Goal: Find contact information: Find contact information

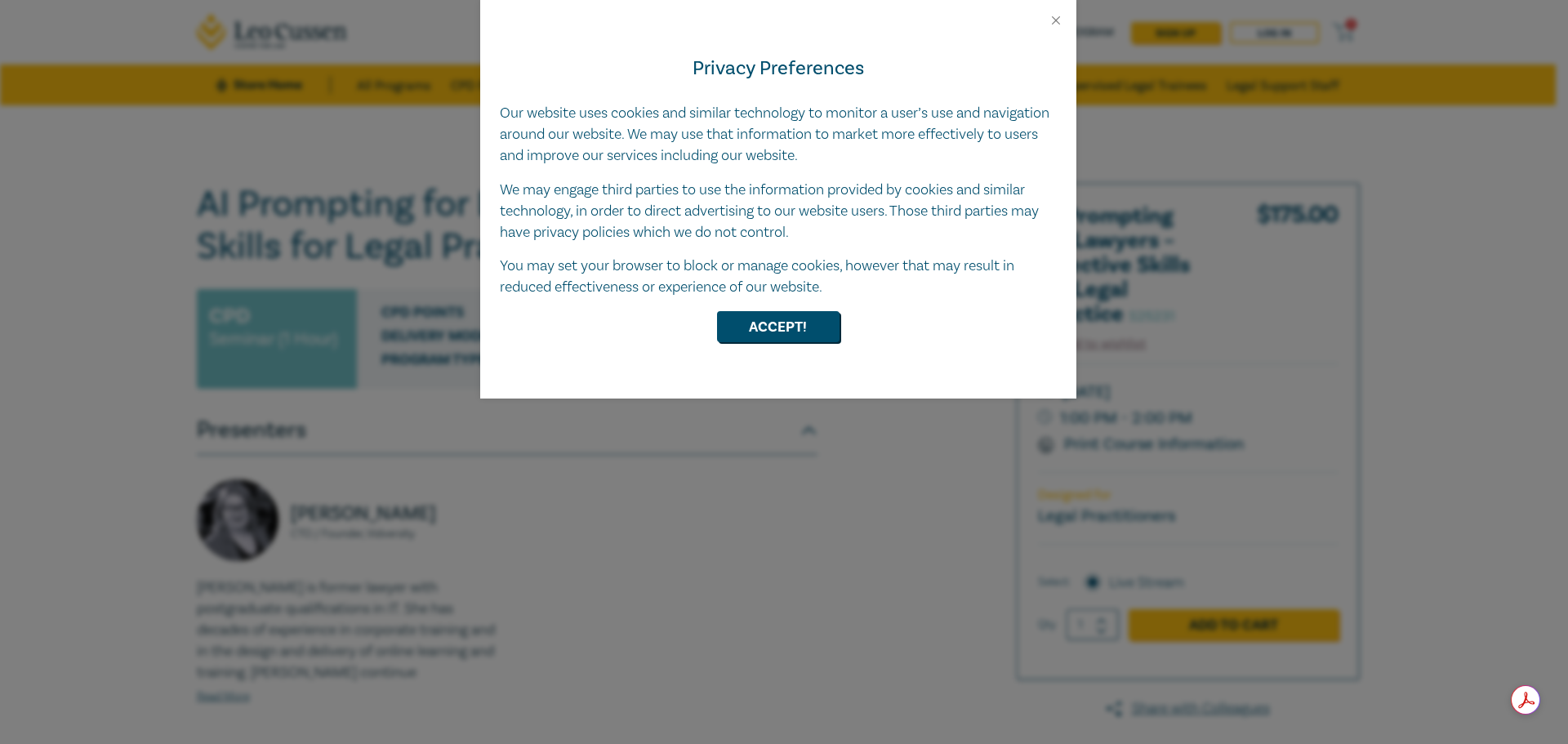
click at [1048, 11] on div at bounding box center [778, 14] width 597 height 28
click at [1053, 16] on button "Close" at bounding box center [1056, 21] width 15 height 15
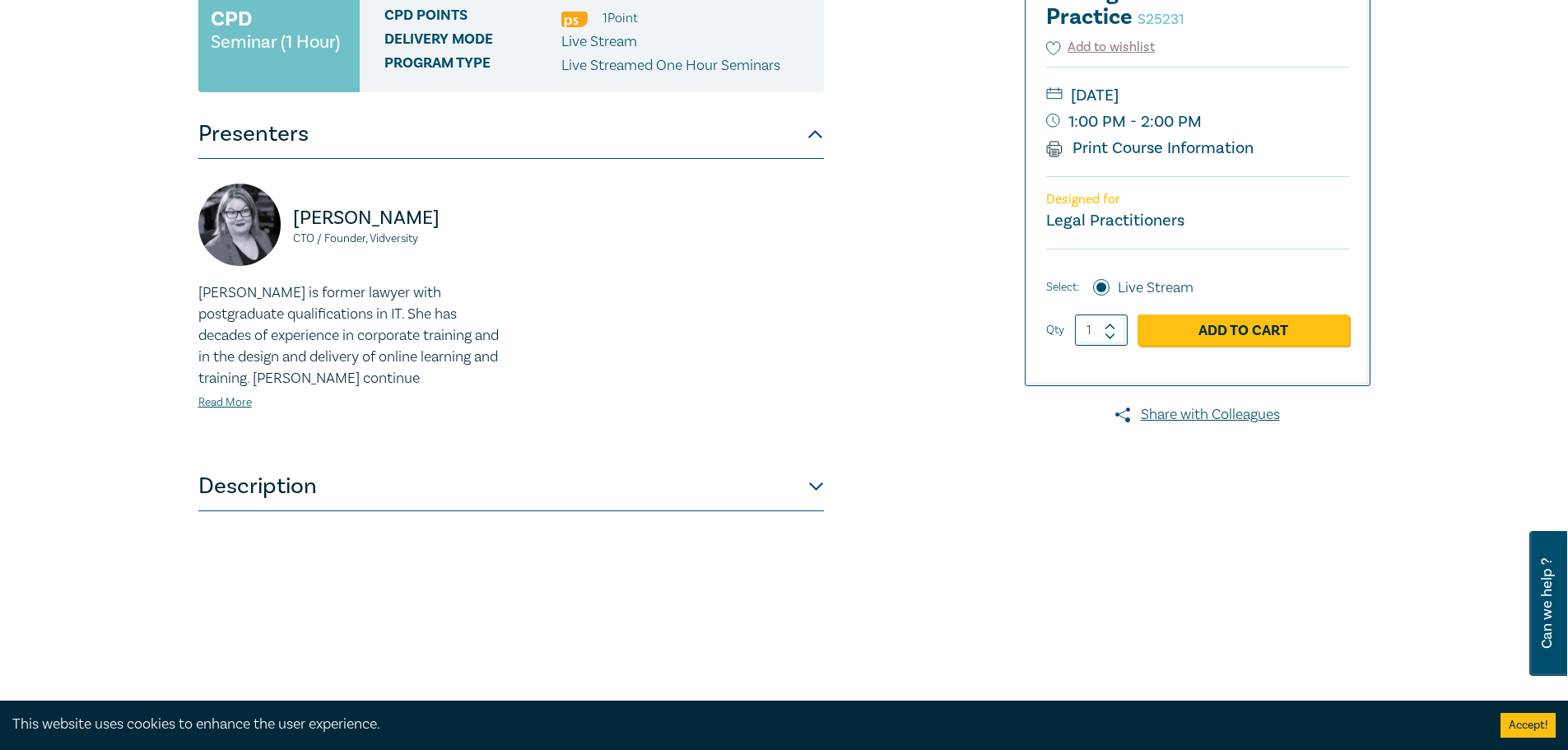
scroll to position [329, 0]
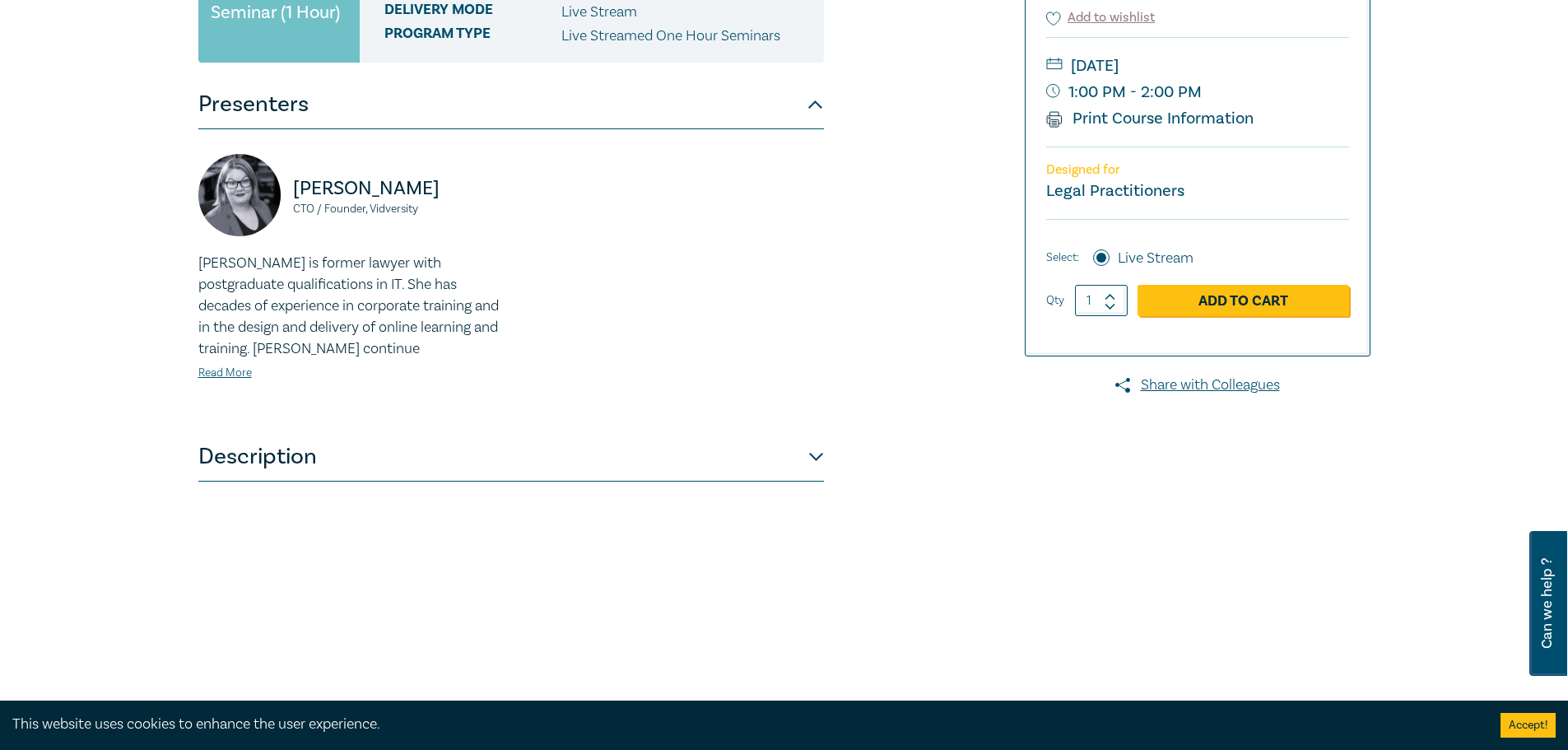
click at [234, 370] on link "Read More" at bounding box center [225, 373] width 54 height 15
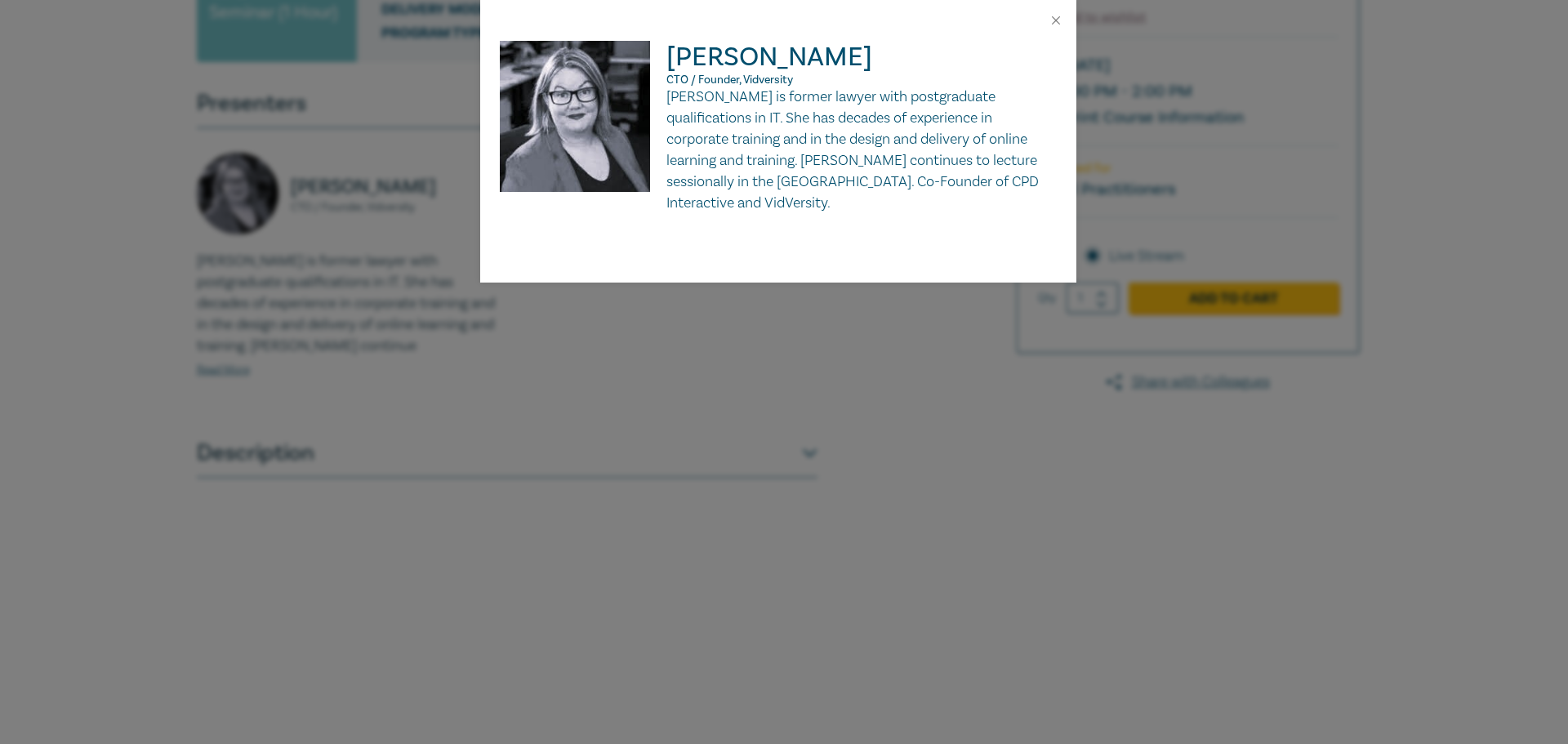
click at [1052, 2] on div at bounding box center [778, 21] width 597 height 41
click at [1043, 12] on div at bounding box center [778, 21] width 597 height 41
click at [1052, 25] on button "Close" at bounding box center [1056, 21] width 15 height 15
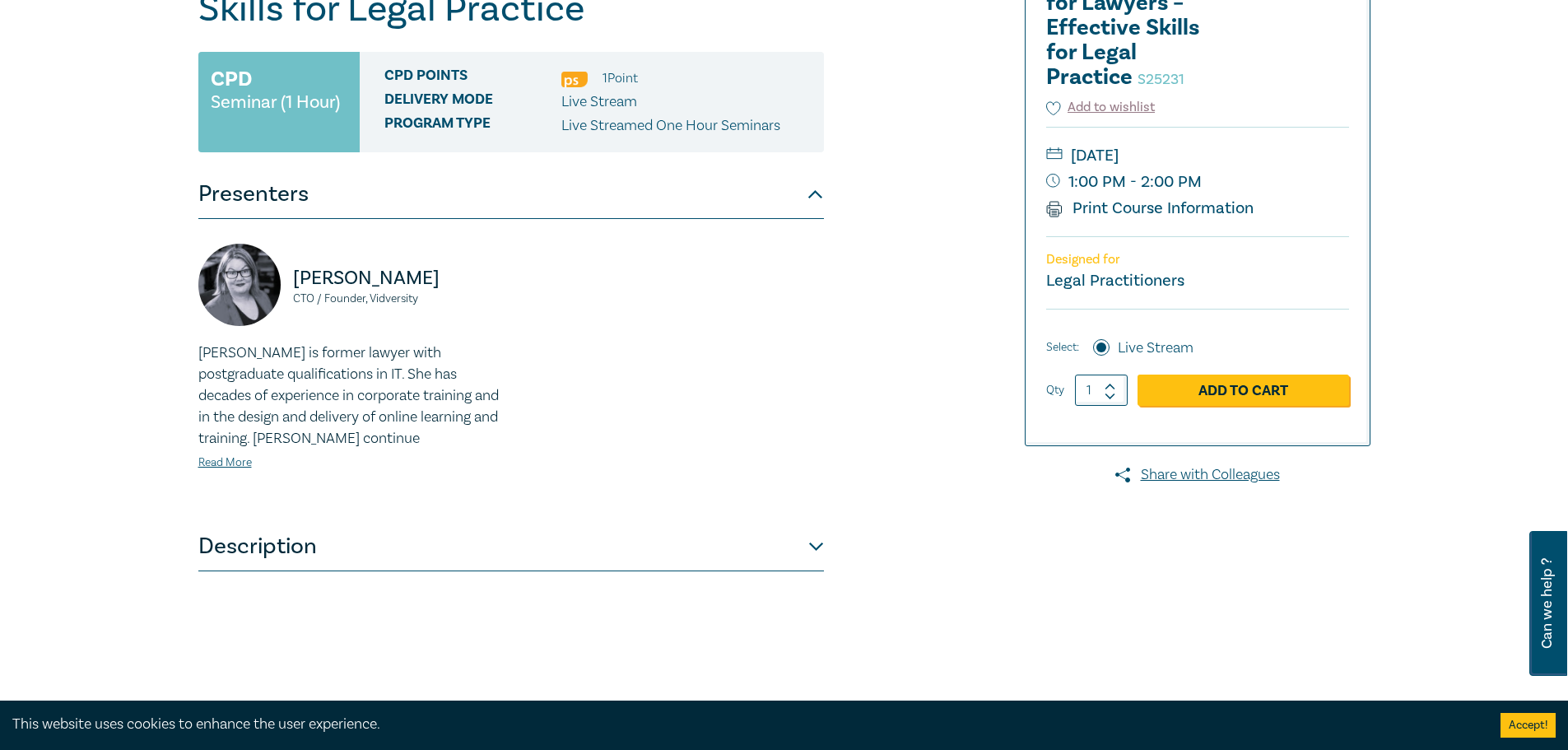
scroll to position [247, 0]
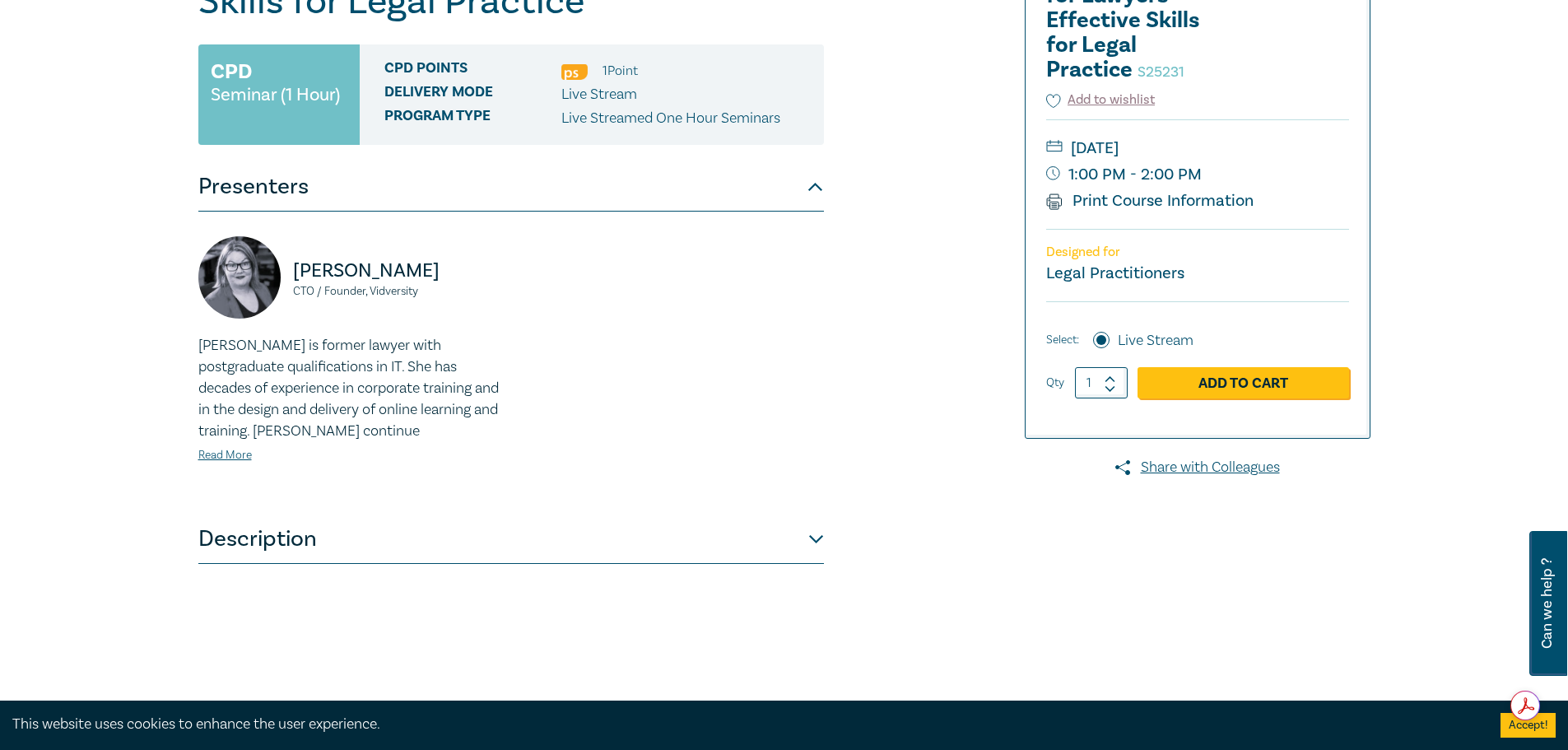
click at [810, 542] on button "Description" at bounding box center [511, 539] width 625 height 50
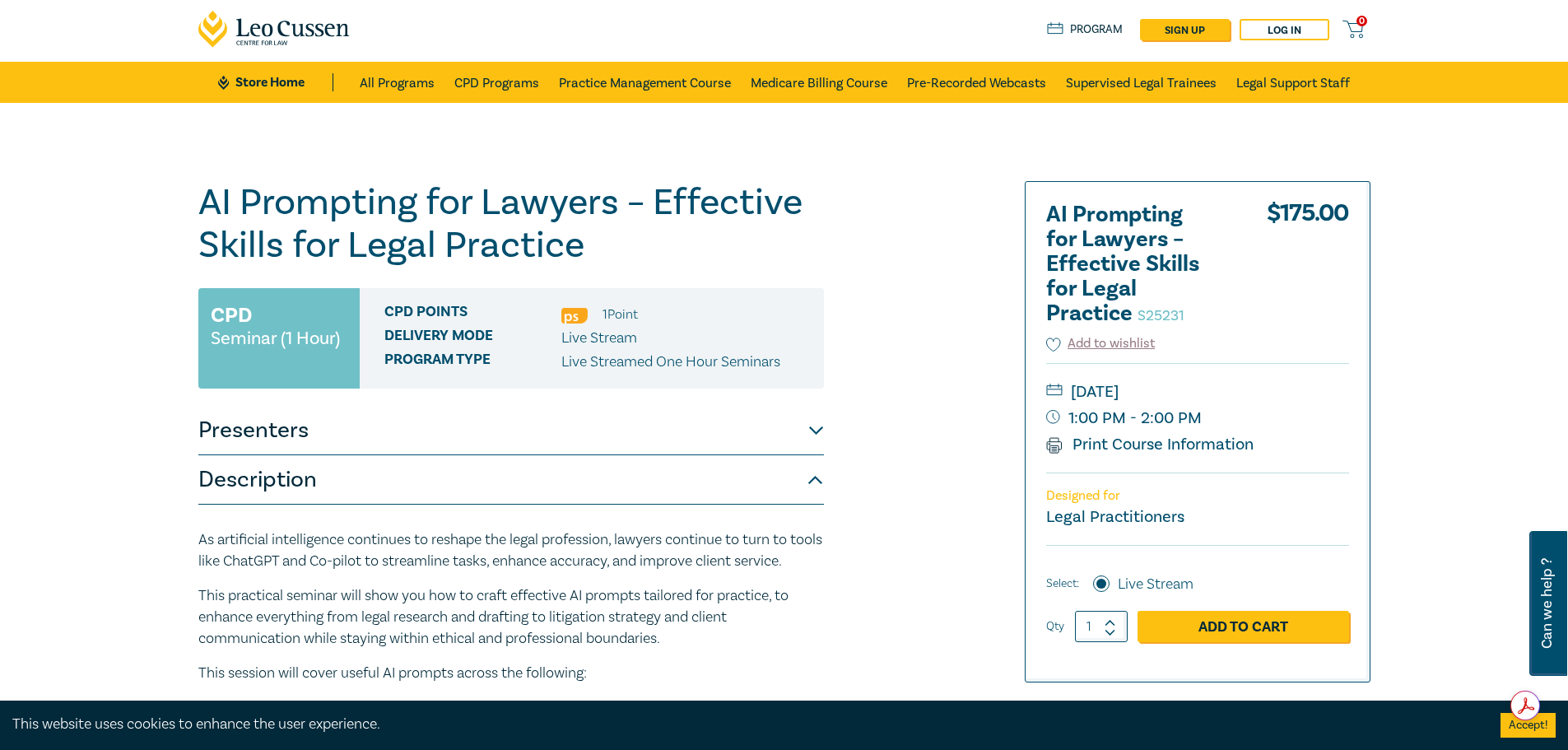
scroll to position [0, 0]
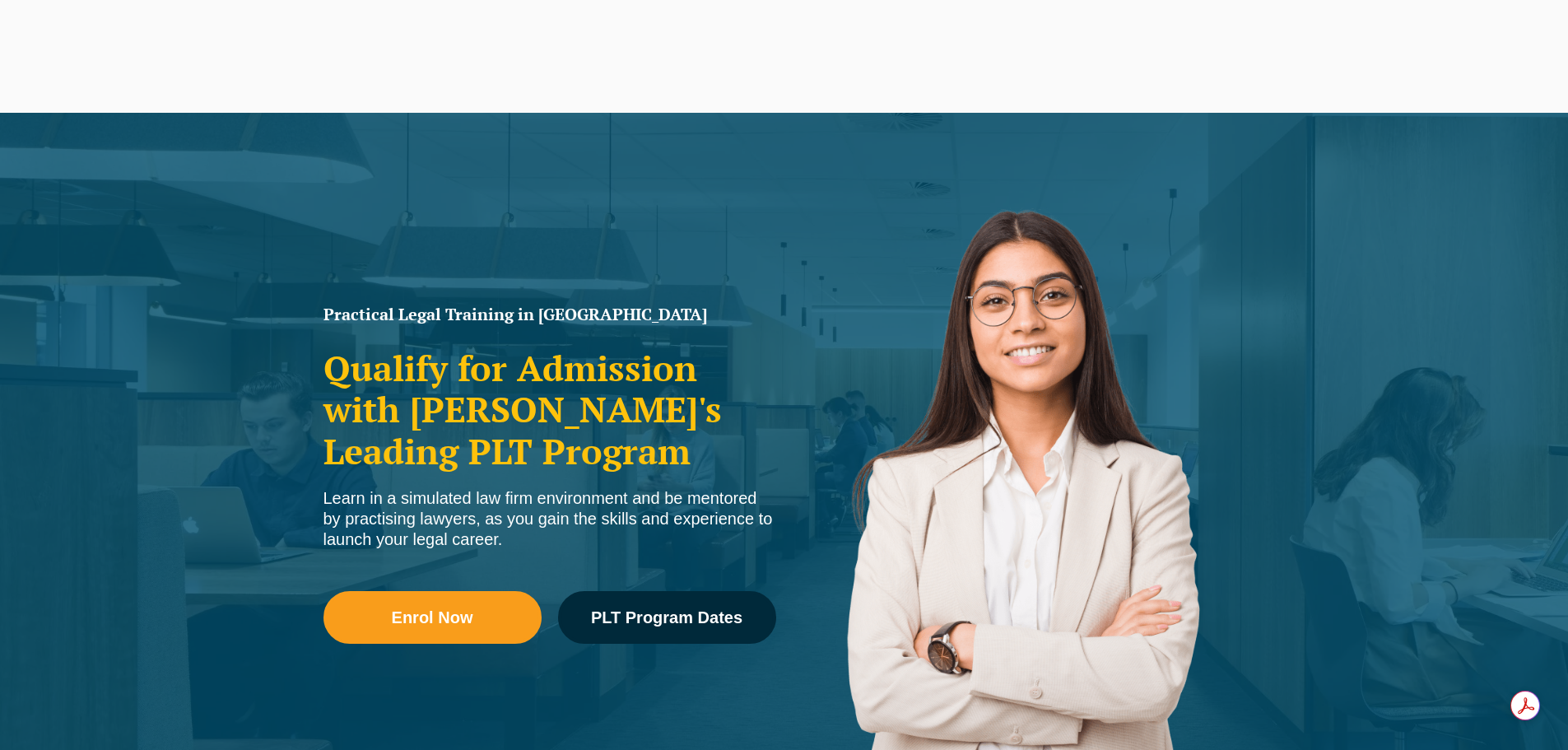
click at [860, 97] on button "Cancel" at bounding box center [841, 107] width 85 height 41
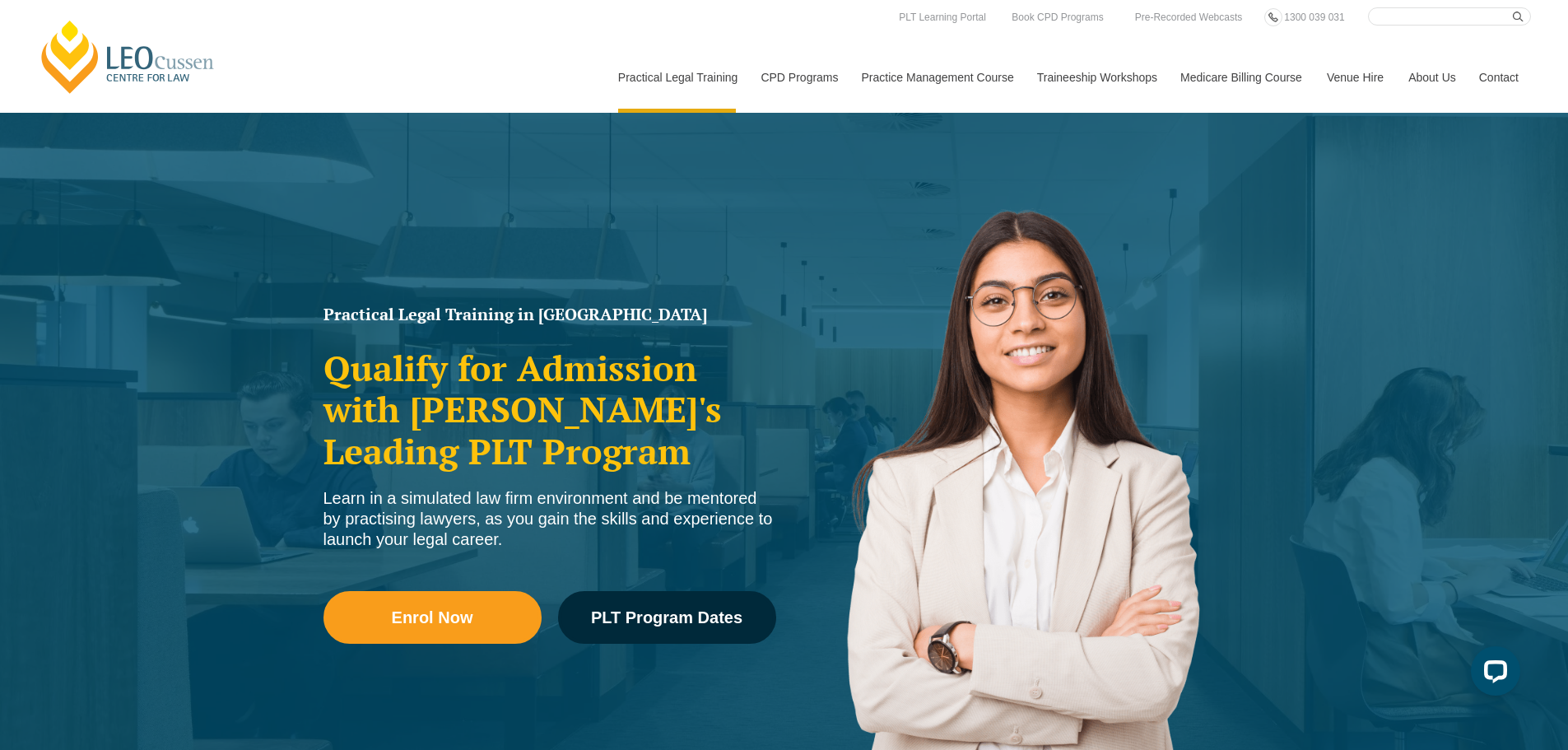
click at [0, 0] on icon at bounding box center [0, 0] width 0 height 0
click at [0, 0] on link "National CPD Programs" at bounding box center [0, 0] width 0 height 0
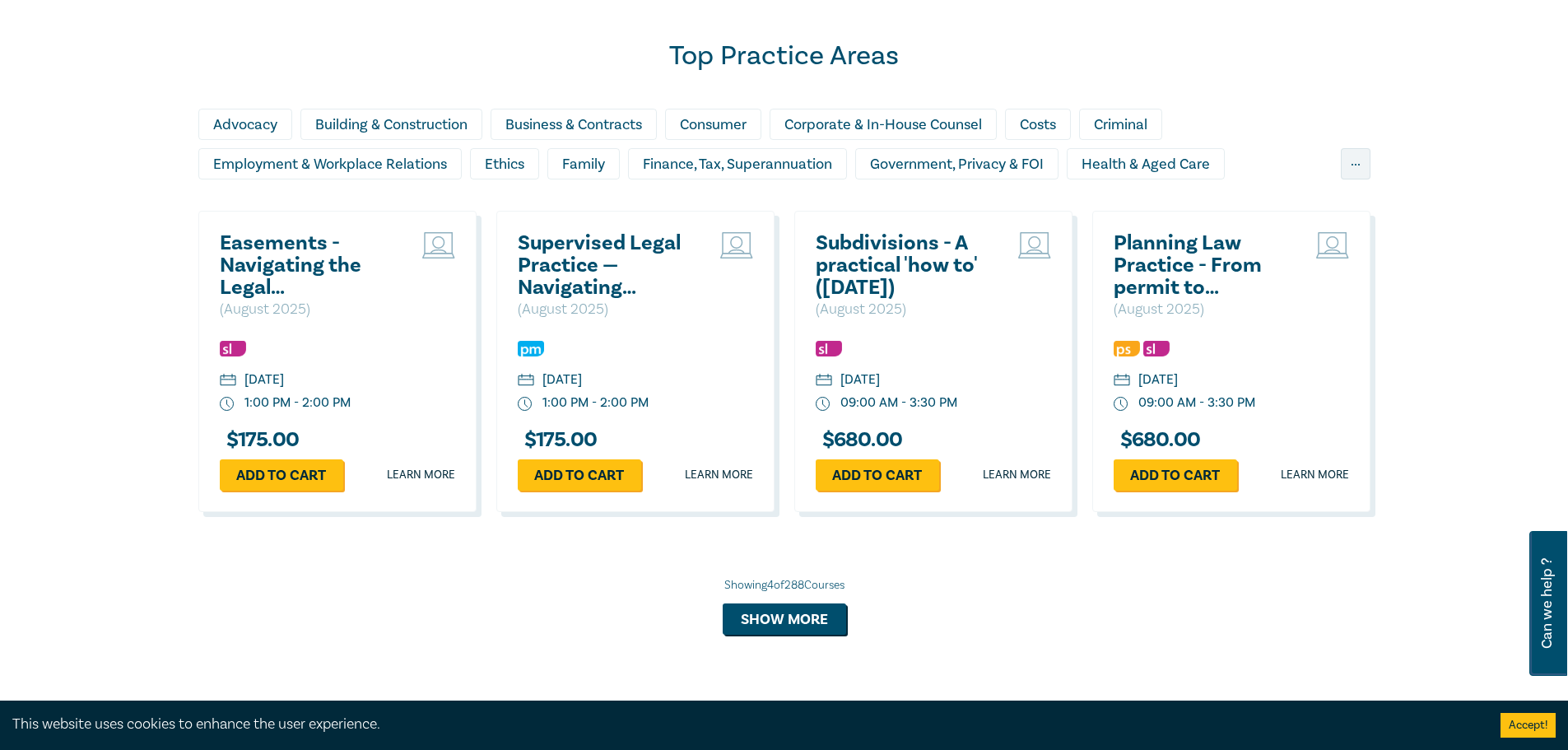
scroll to position [1482, 0]
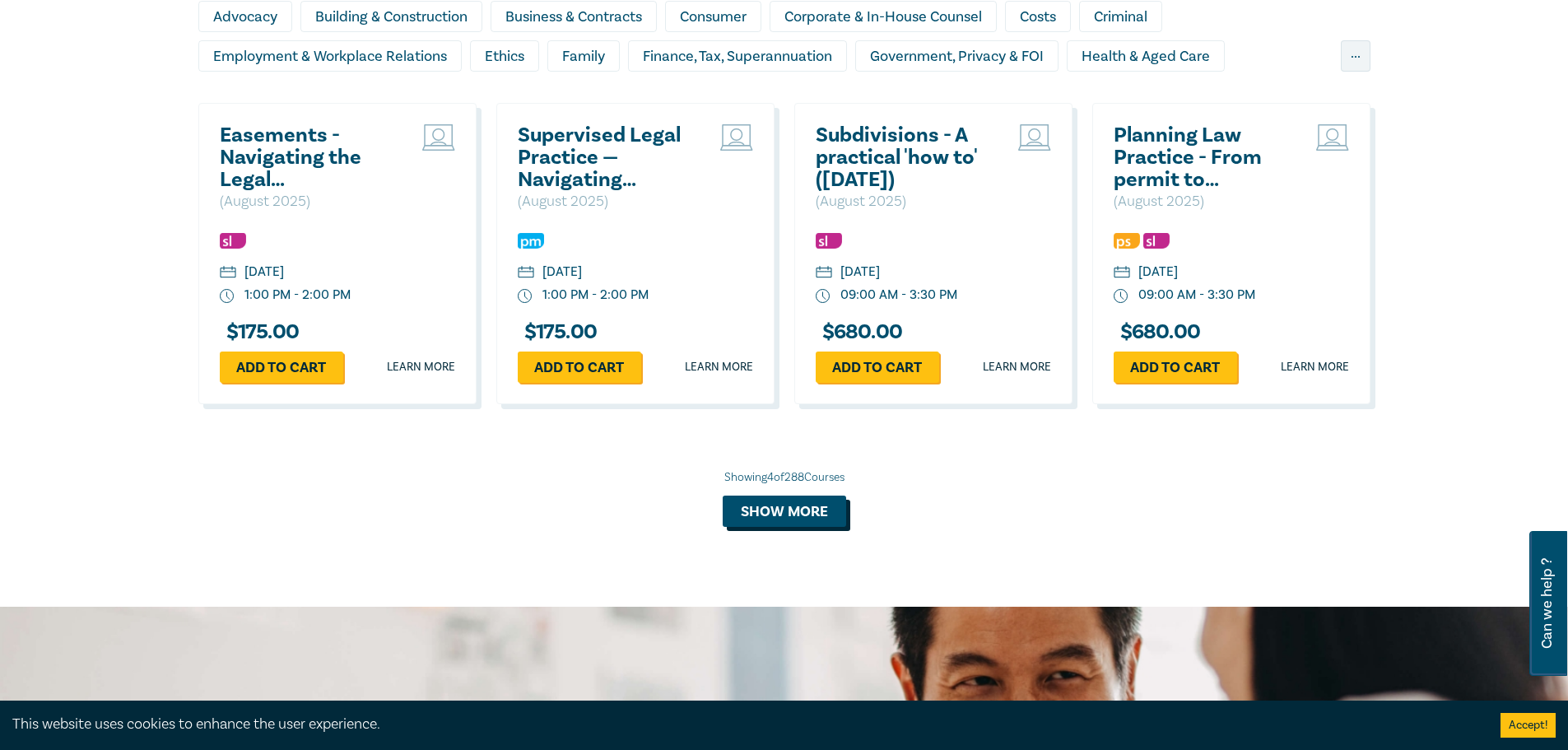
click at [831, 507] on button "Show more" at bounding box center [784, 511] width 123 height 31
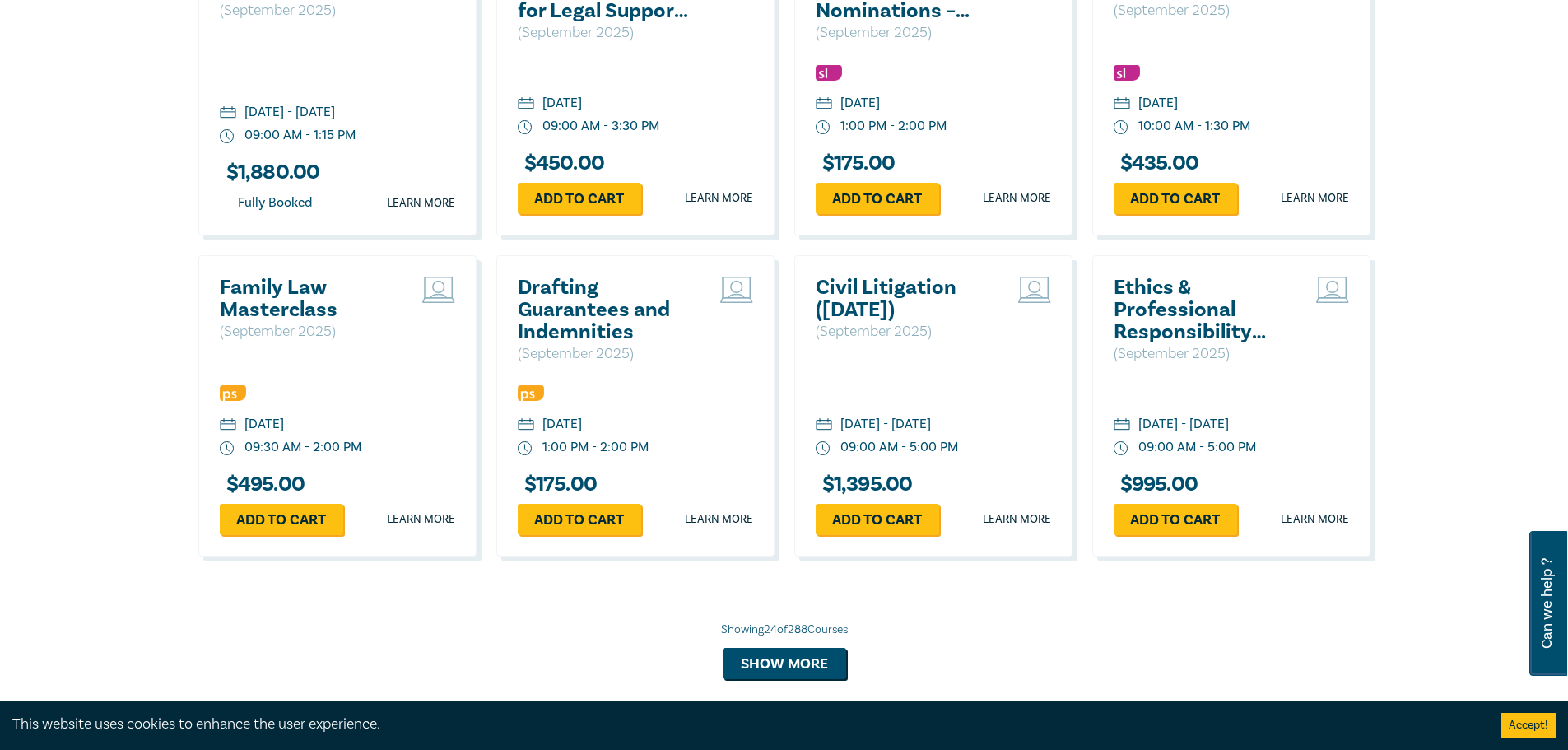
scroll to position [2963, 0]
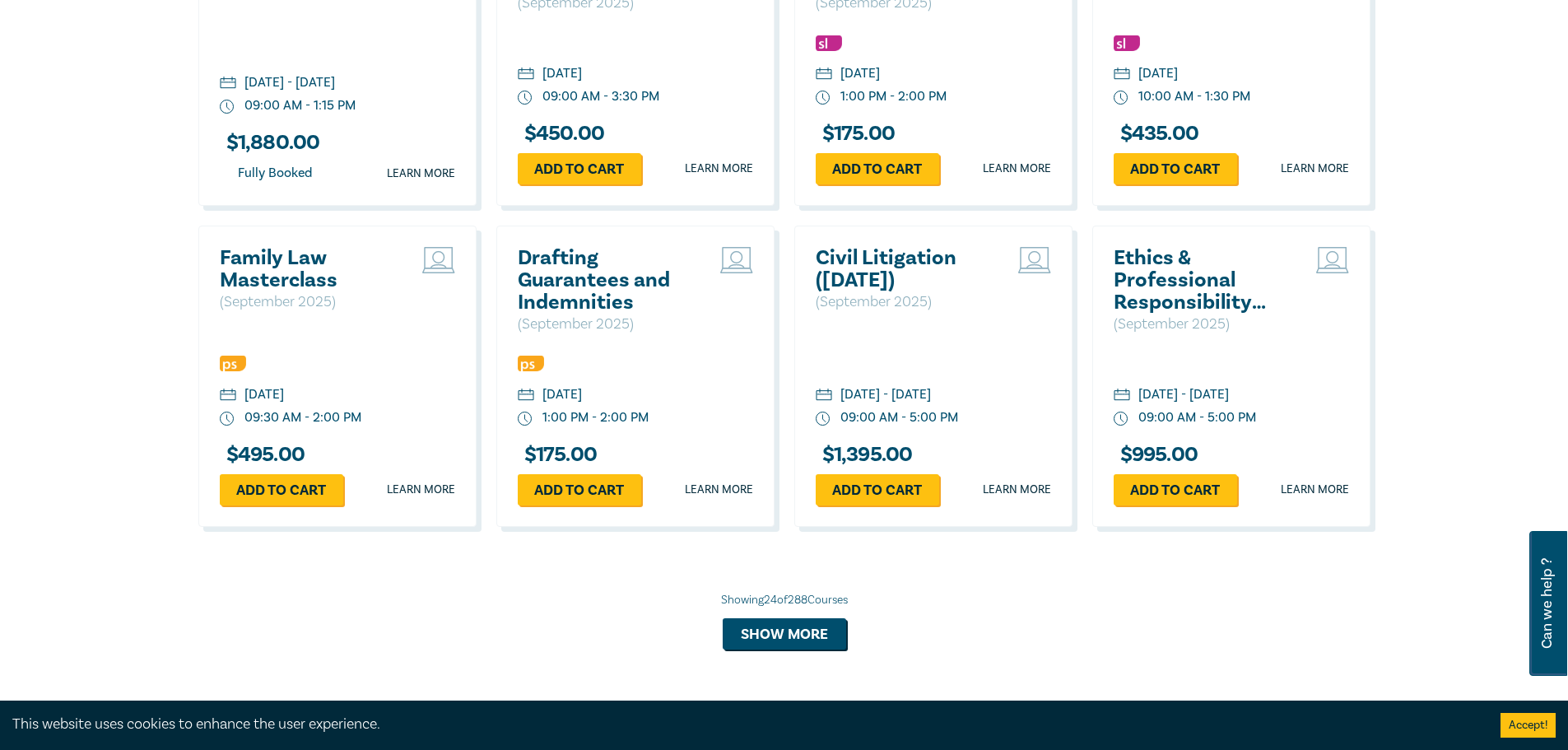
drag, startPoint x: 910, startPoint y: 252, endPoint x: 1404, endPoint y: 624, distance: 618.4
click at [803, 632] on button "Show more" at bounding box center [784, 634] width 123 height 31
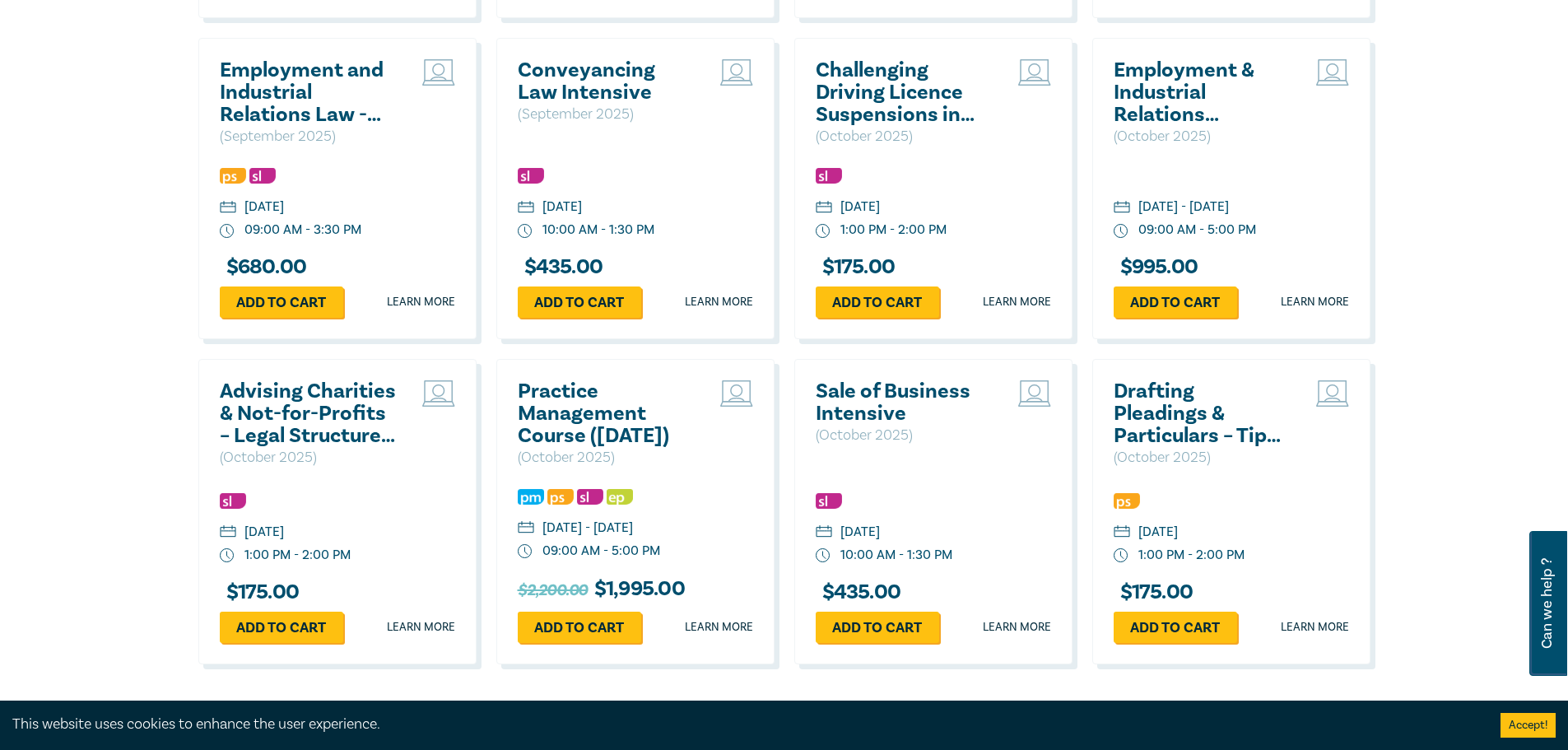
scroll to position [3786, 0]
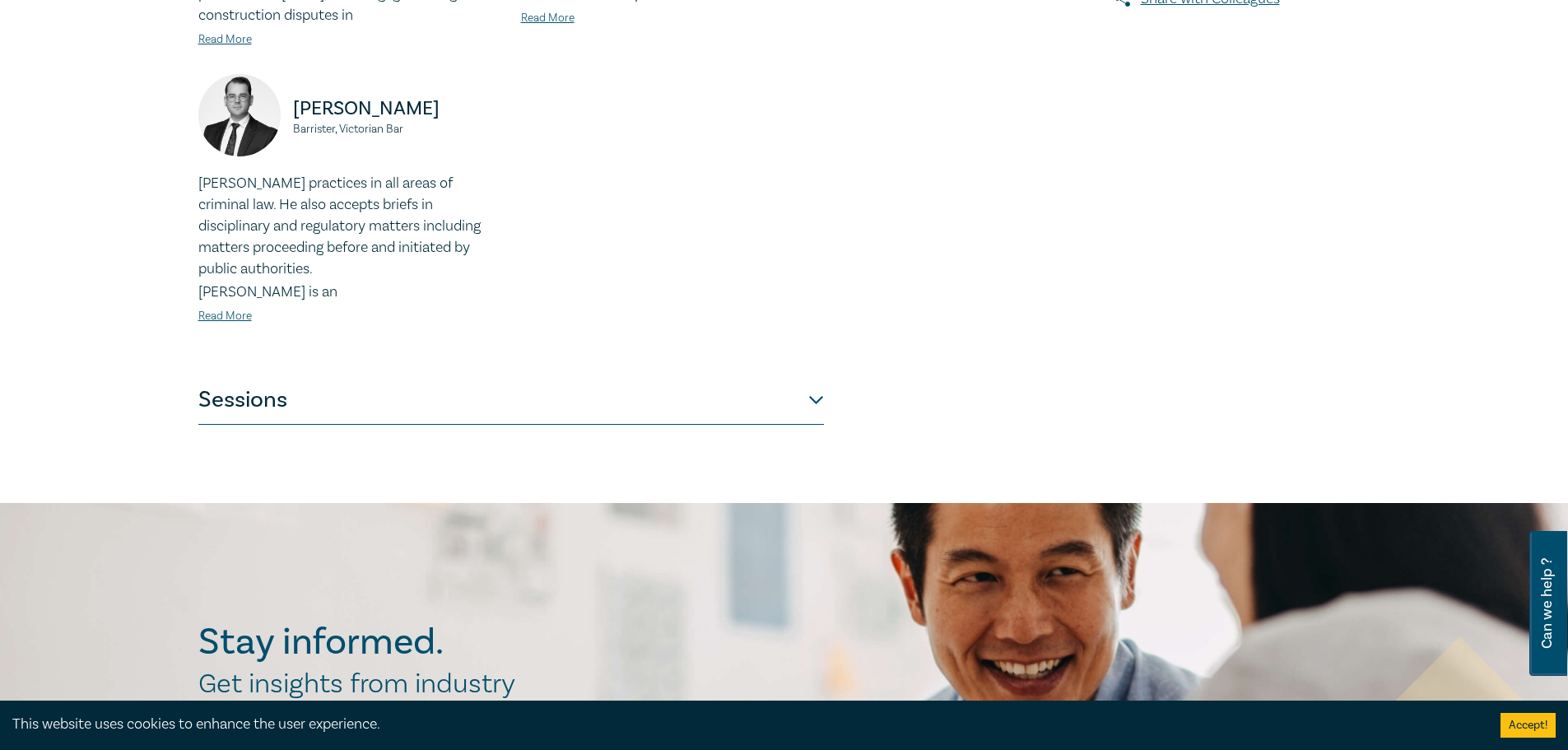
scroll to position [658, 0]
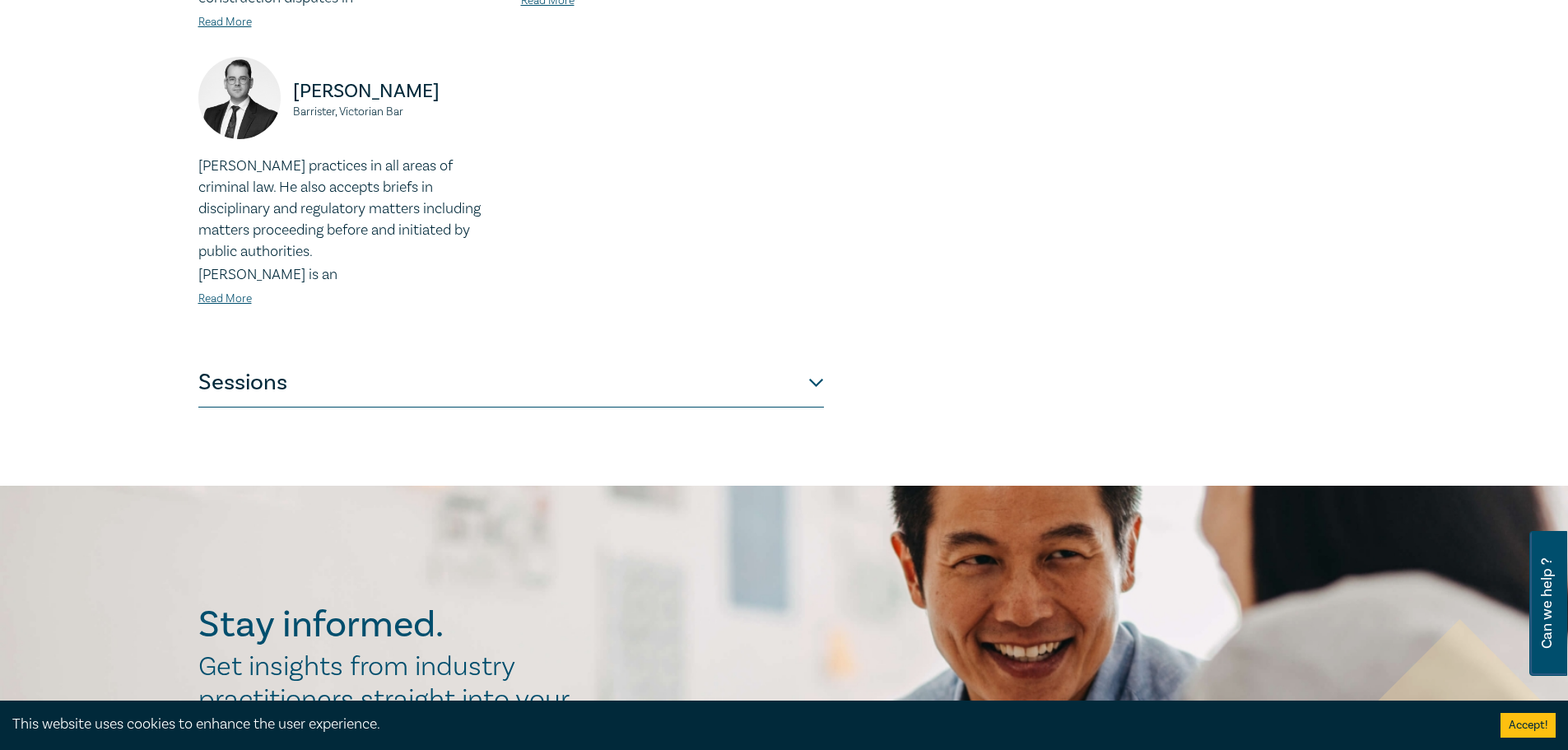
click at [822, 377] on button "Sessions" at bounding box center [511, 383] width 625 height 50
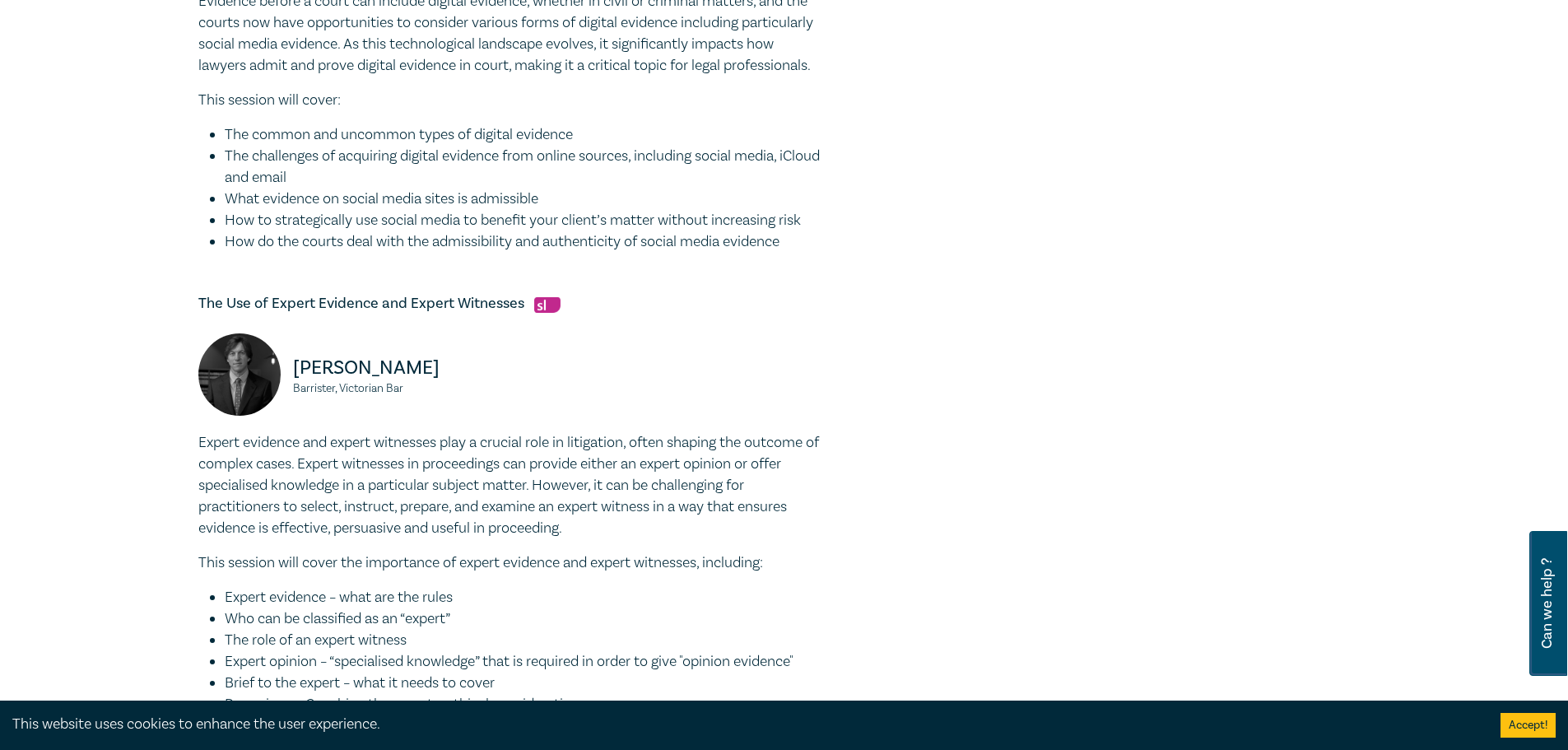
click at [811, 388] on div "The Use of Expert Evidence and Expert Witnesses Tony Thomas Barrister, Victoria…" at bounding box center [511, 525] width 625 height 464
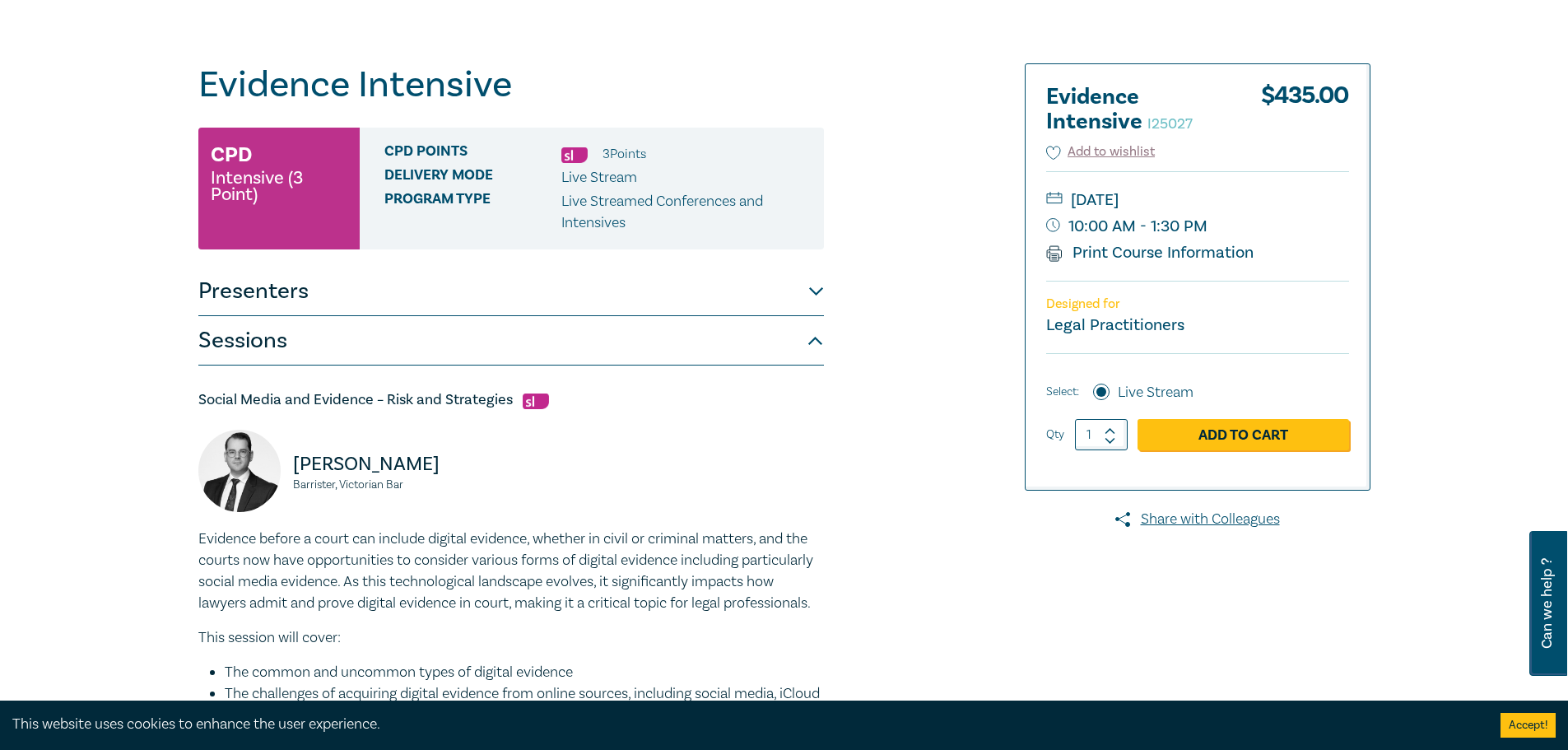
scroll to position [83, 0]
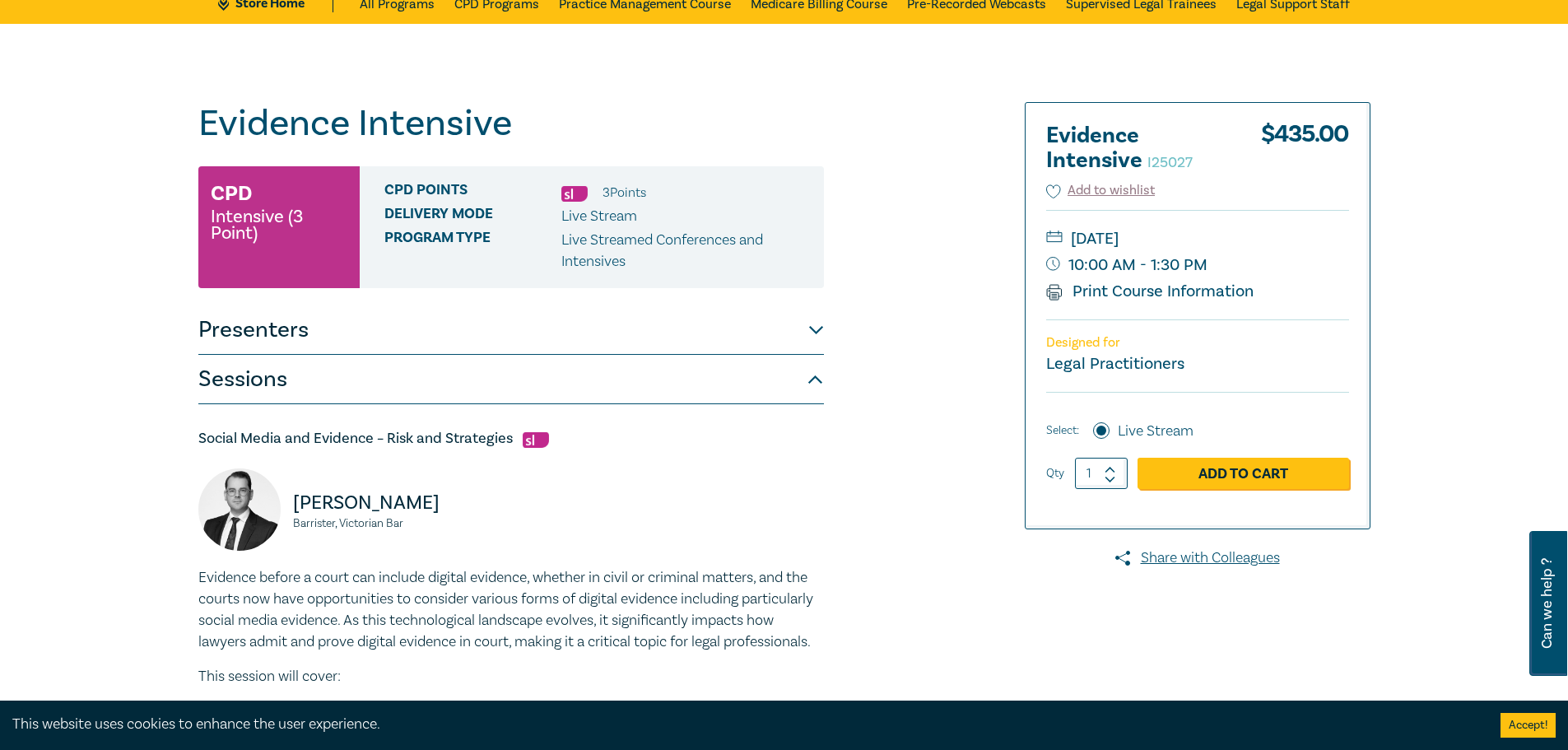
click at [809, 385] on button "Sessions" at bounding box center [511, 380] width 625 height 50
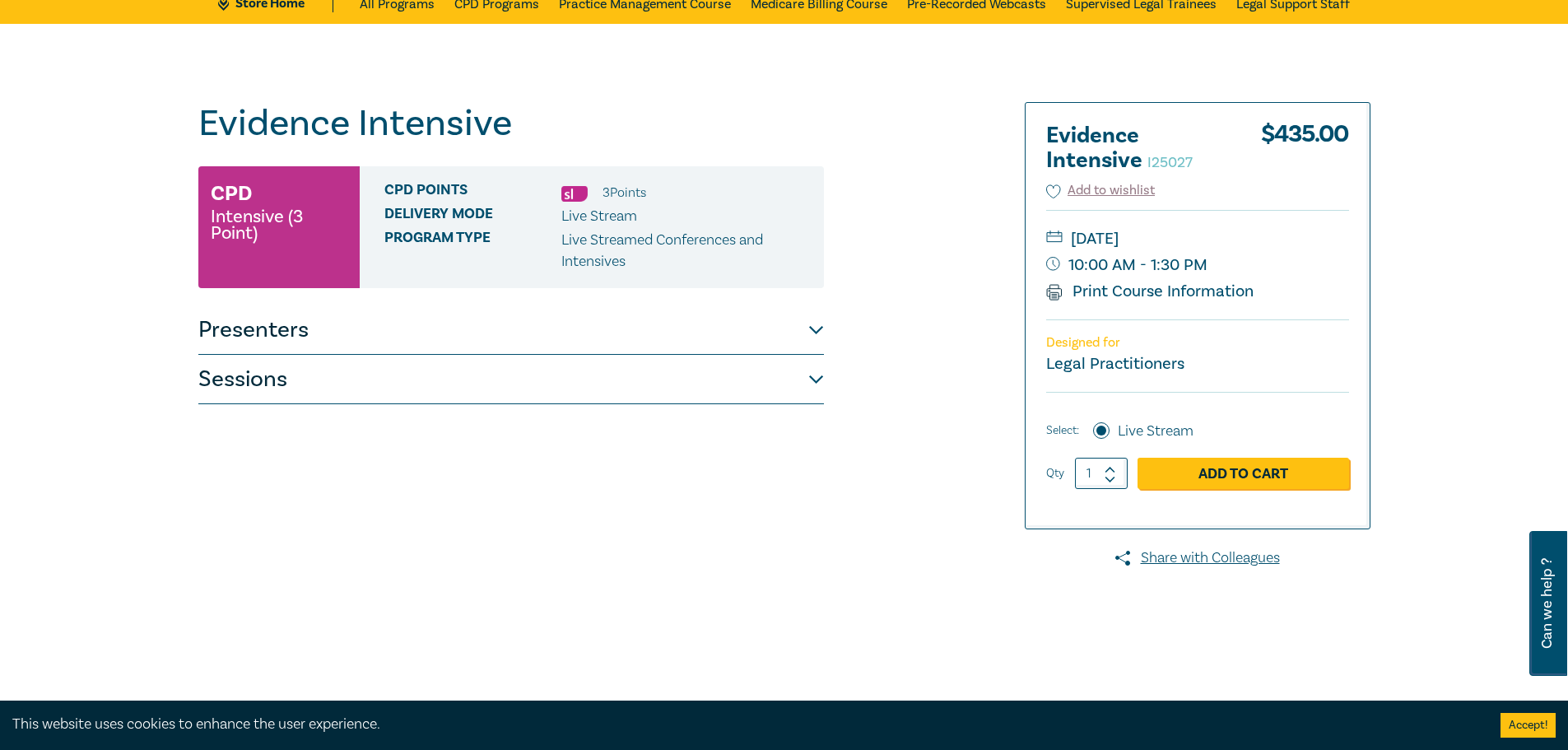
click at [576, 195] on img at bounding box center [575, 193] width 26 height 16
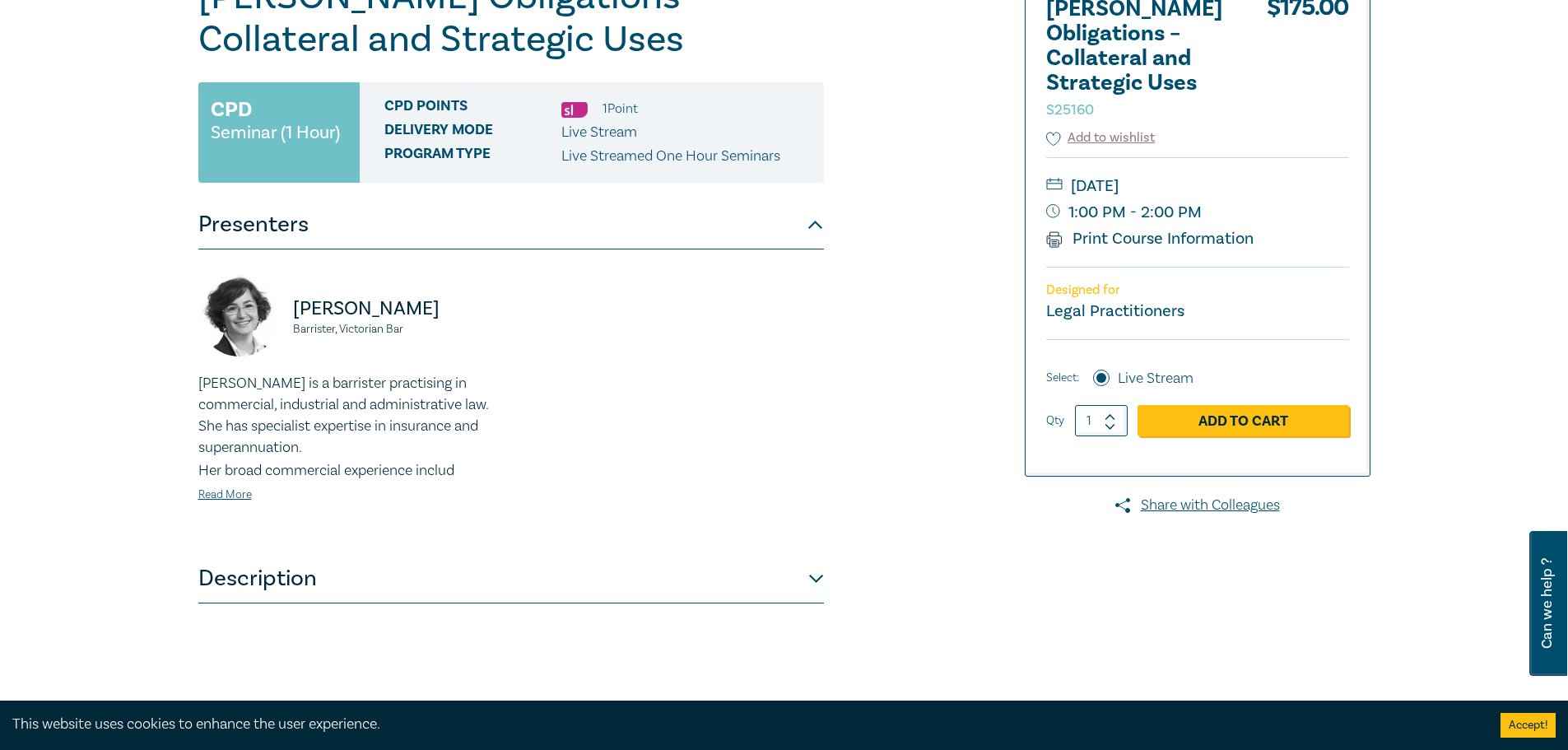
scroll to position [247, 0]
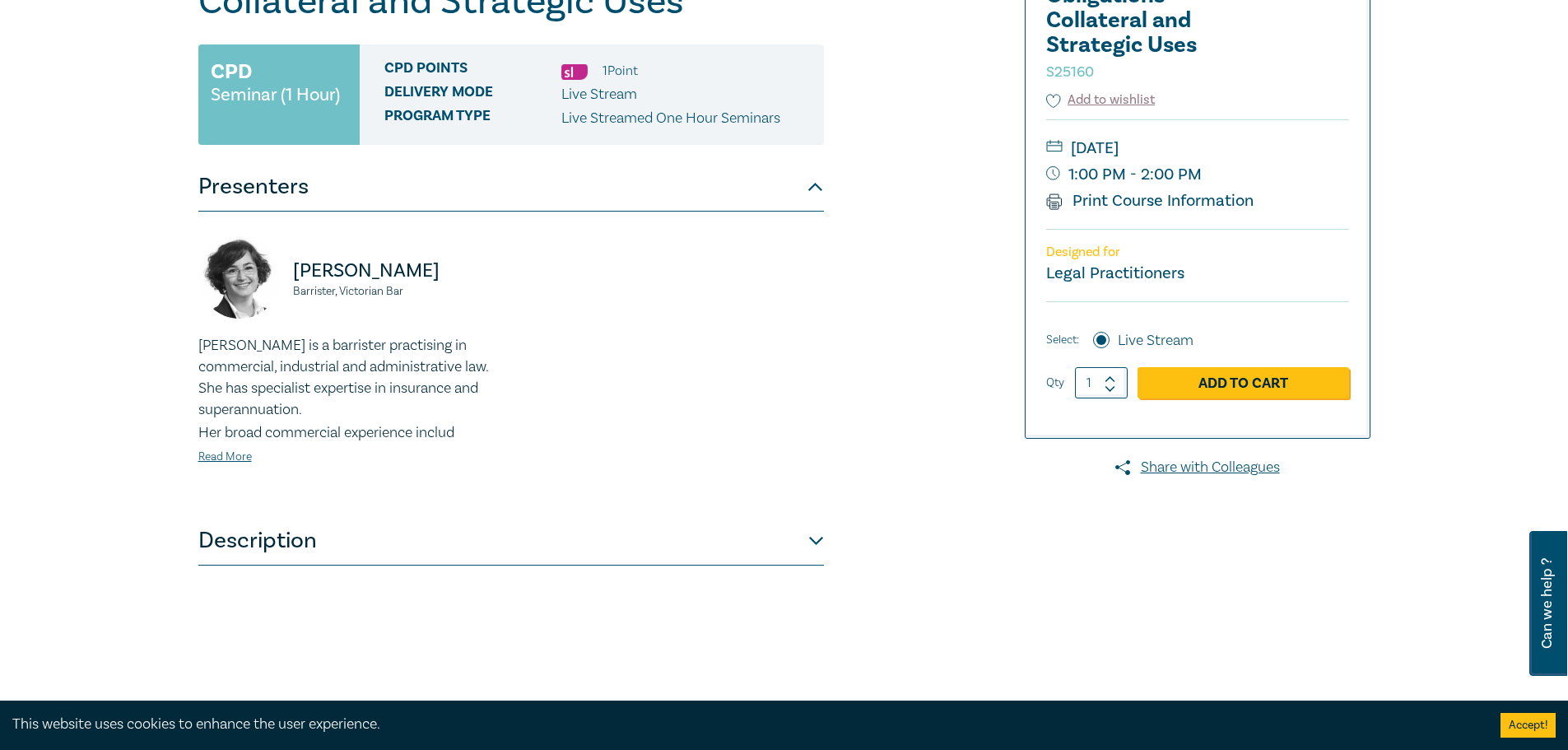
click at [218, 456] on link "Read More" at bounding box center [225, 456] width 54 height 15
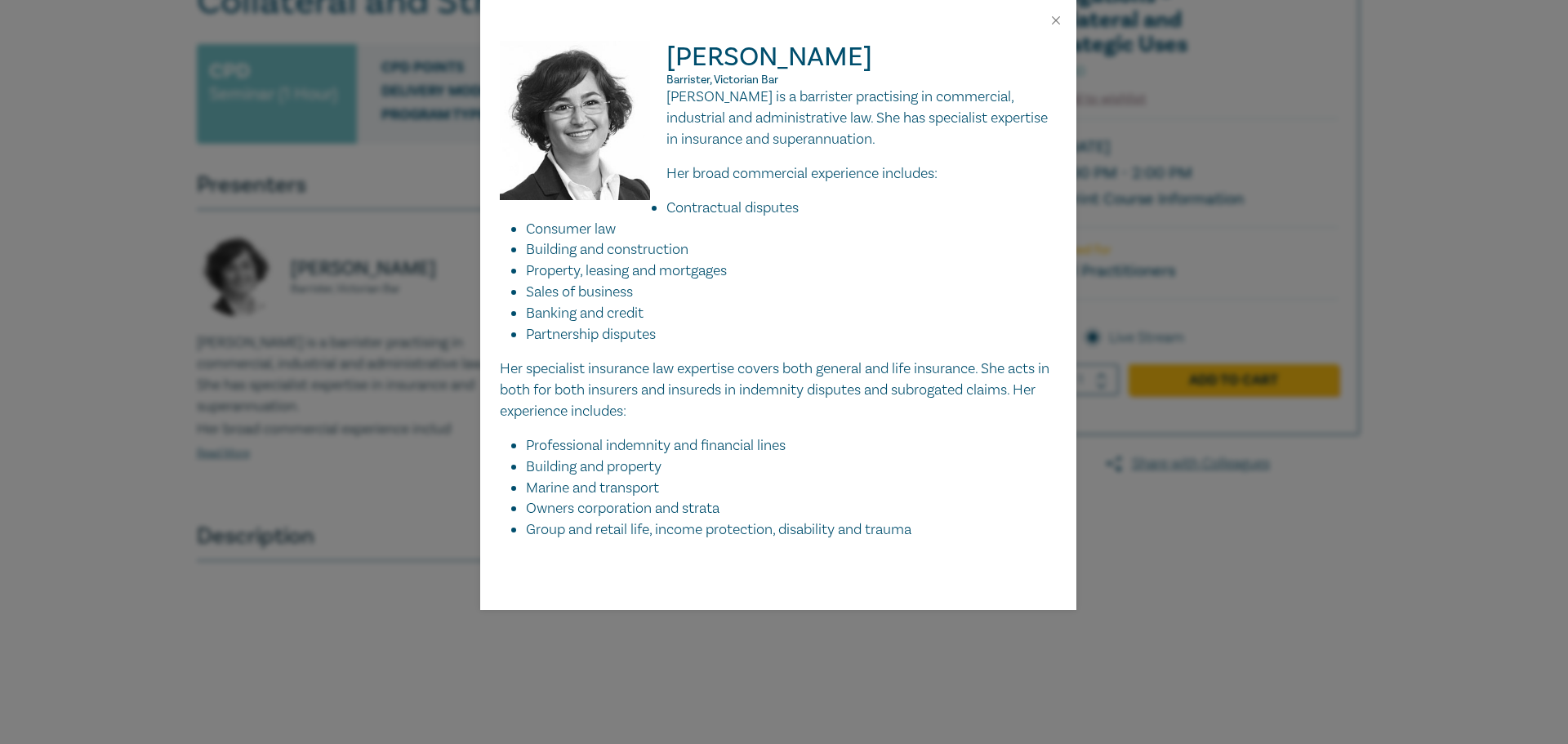
click at [322, 428] on div "[PERSON_NAME], Victorian Bar [PERSON_NAME] is a barrister practising in commerc…" at bounding box center [784, 372] width 1568 height 744
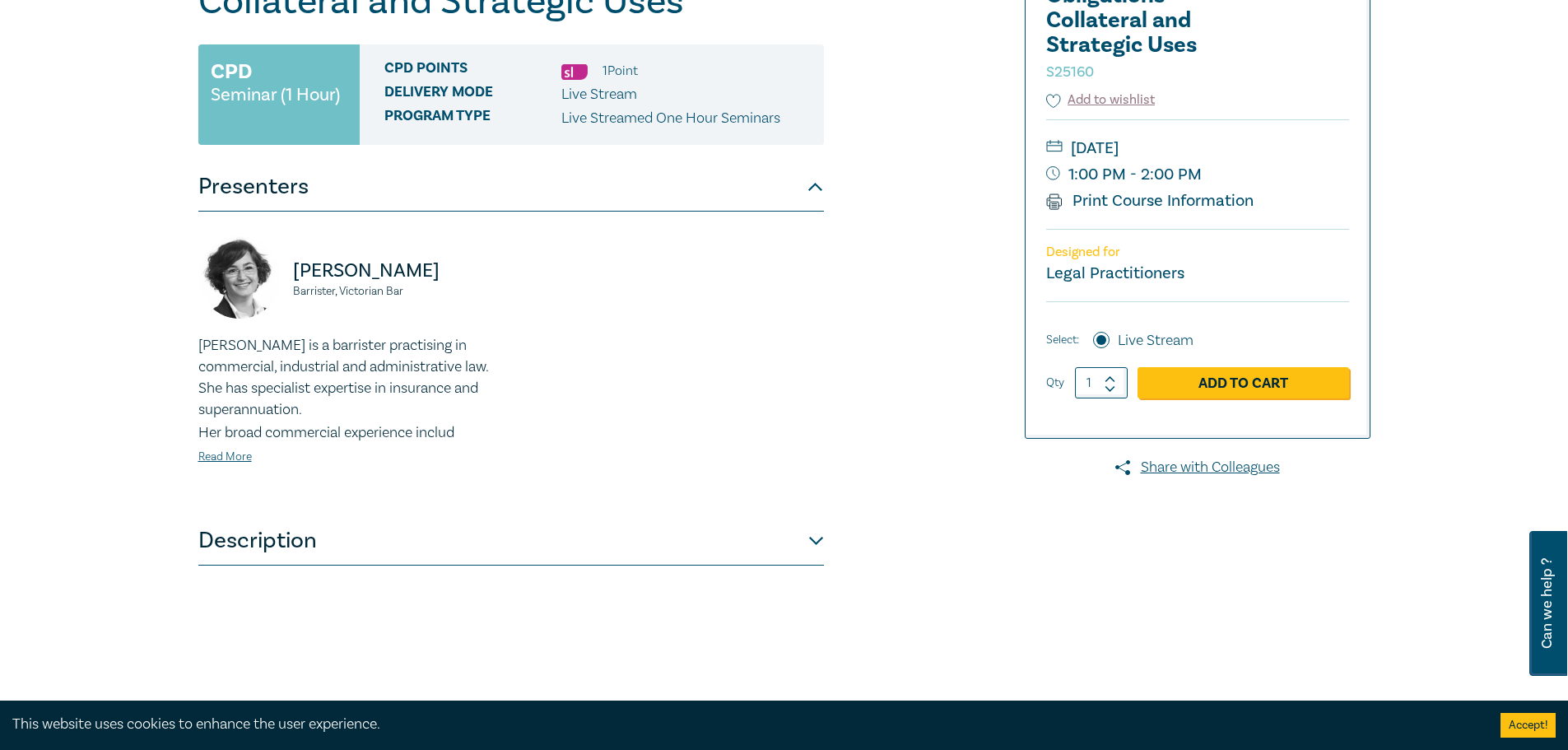
click at [815, 539] on button "Description" at bounding box center [511, 541] width 625 height 50
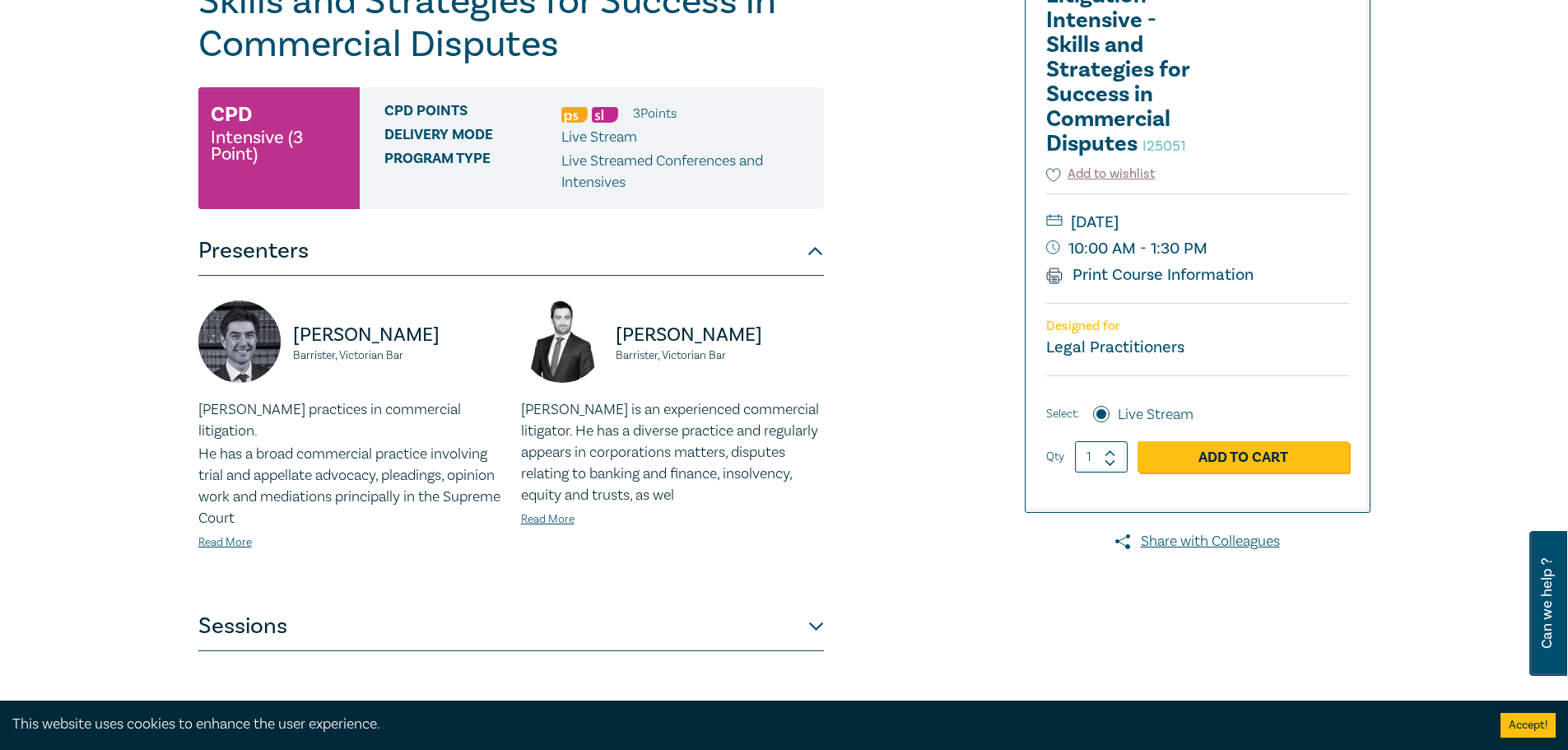
scroll to position [165, 0]
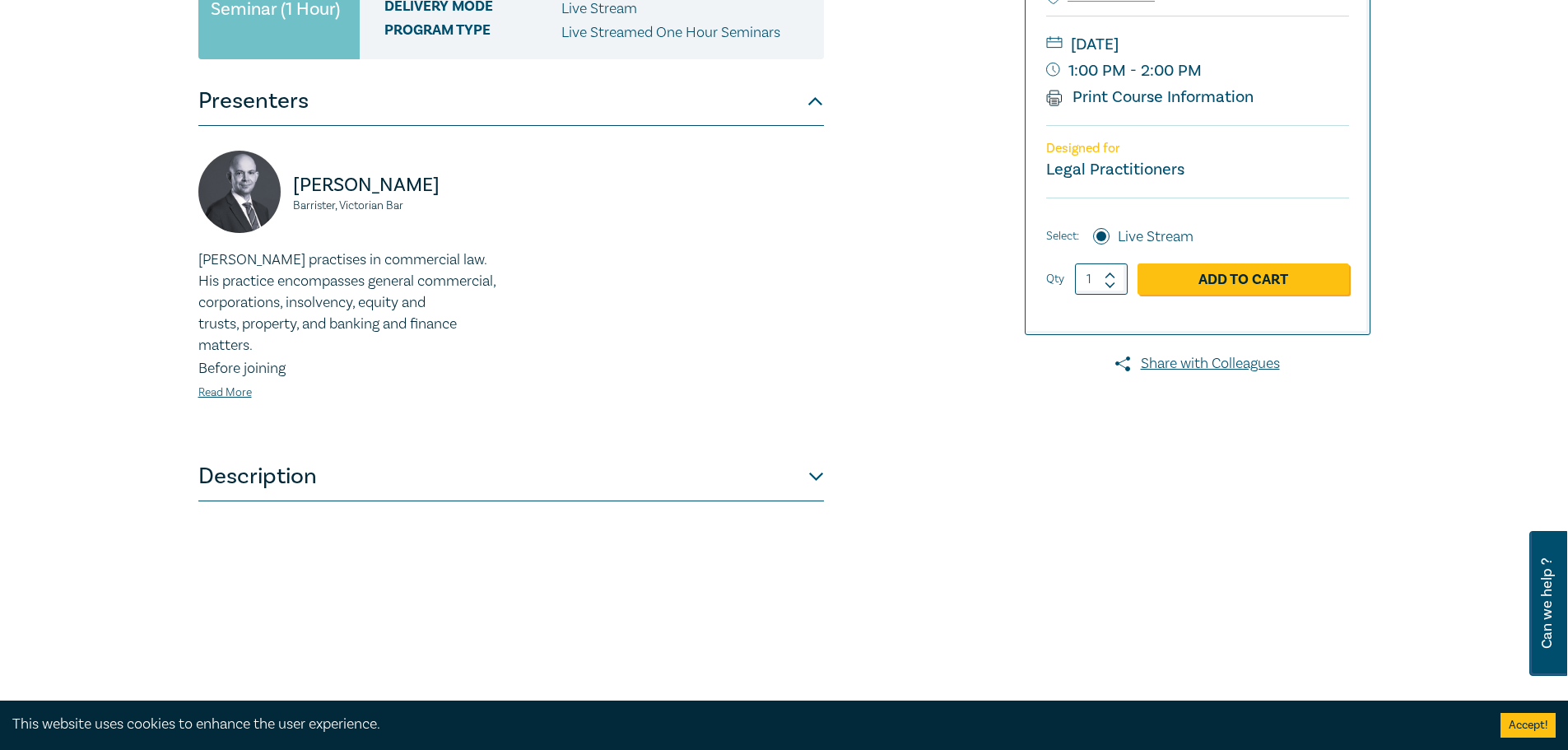
scroll to position [412, 0]
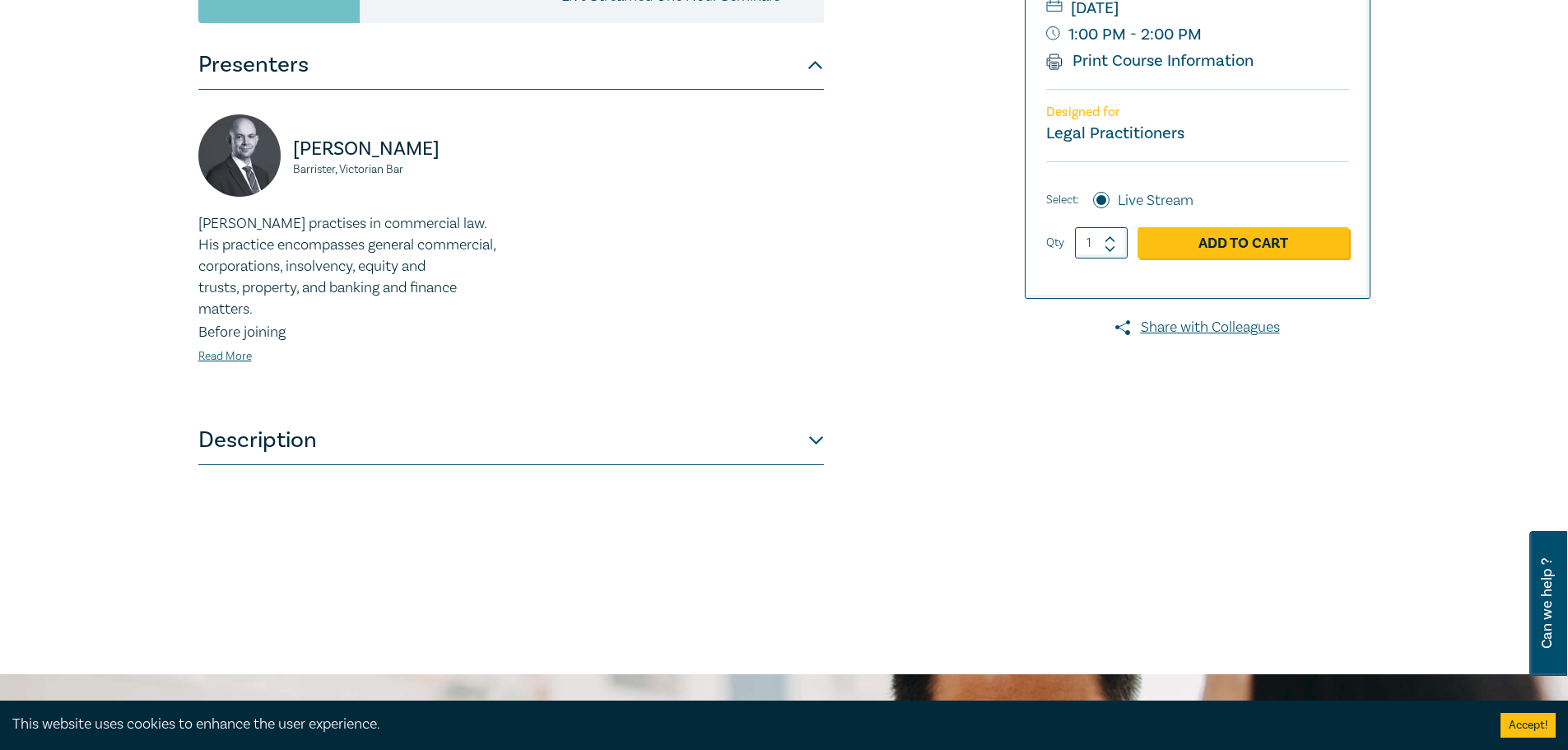
click at [806, 437] on button "Description" at bounding box center [511, 441] width 625 height 50
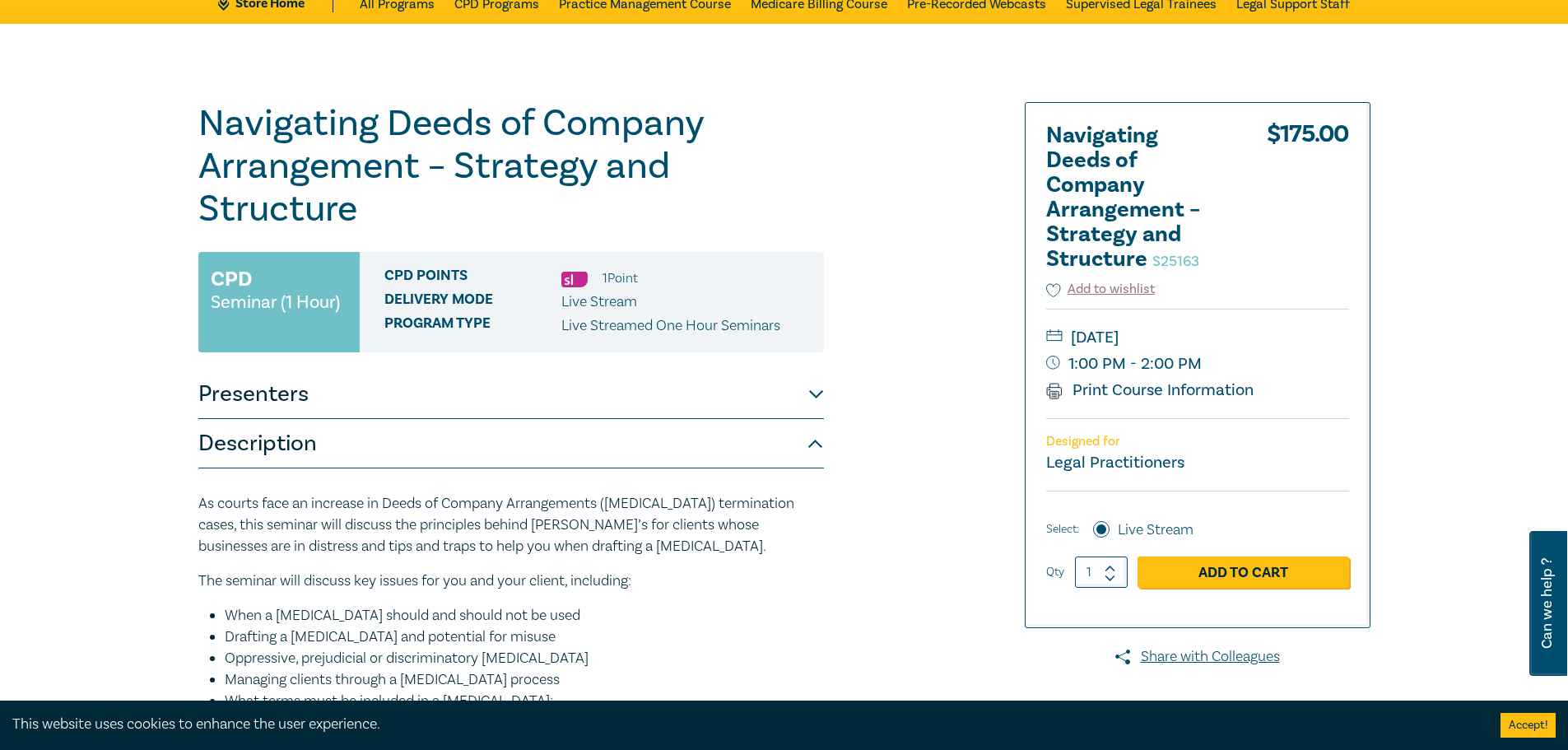
scroll to position [0, 0]
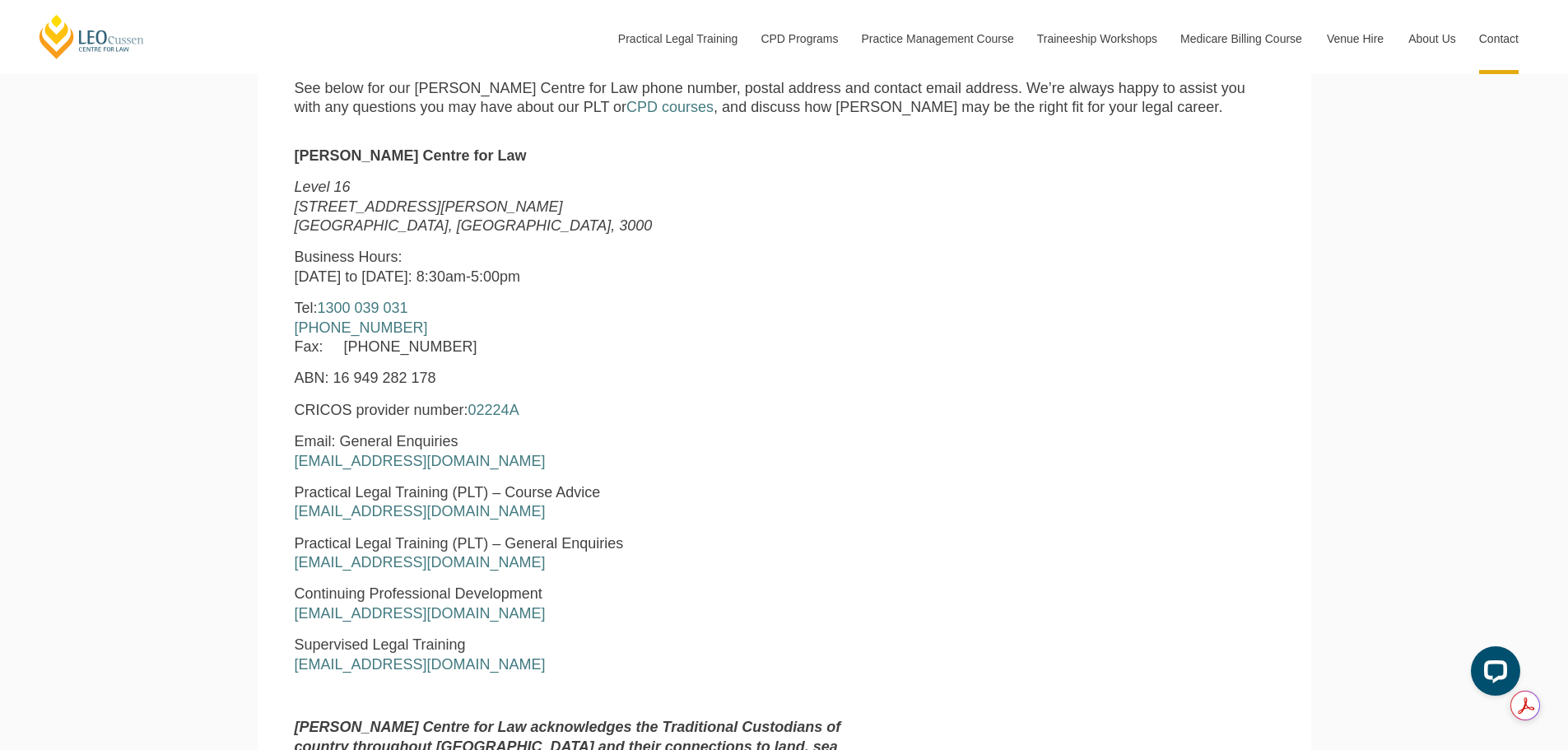
scroll to position [741, 0]
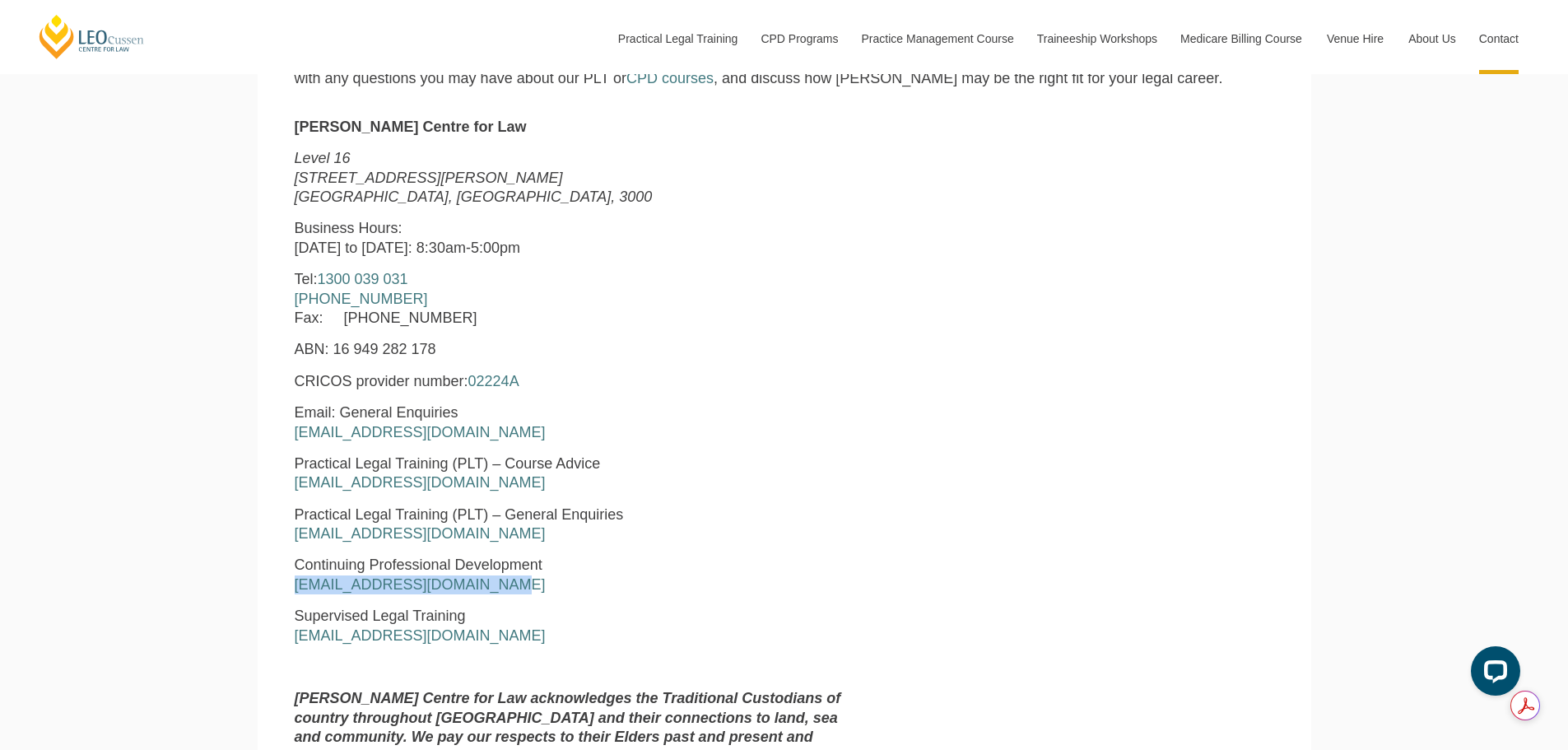
drag, startPoint x: 519, startPoint y: 581, endPoint x: 284, endPoint y: 583, distance: 235.0
click at [284, 583] on div "[PERSON_NAME] Centre for Law [STREET_ADDRESS][PERSON_NAME] Business Hours: [DAT…" at bounding box center [575, 457] width 586 height 681
copy link "[EMAIL_ADDRESS][DOMAIN_NAME]"
